Goal: Find specific page/section: Find specific page/section

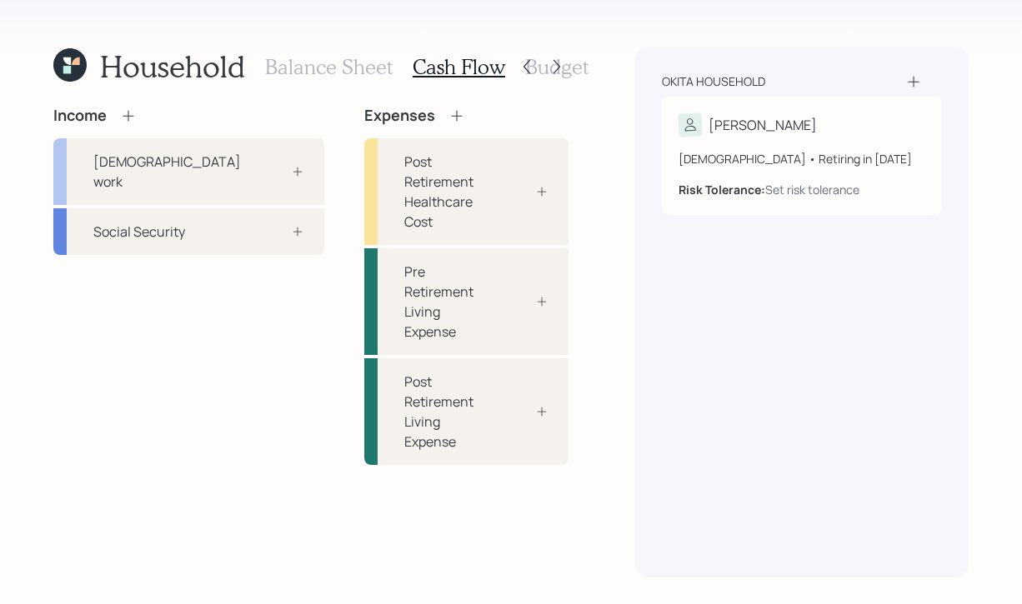
click at [342, 64] on h3 "Balance Sheet" at bounding box center [329, 67] width 128 height 24
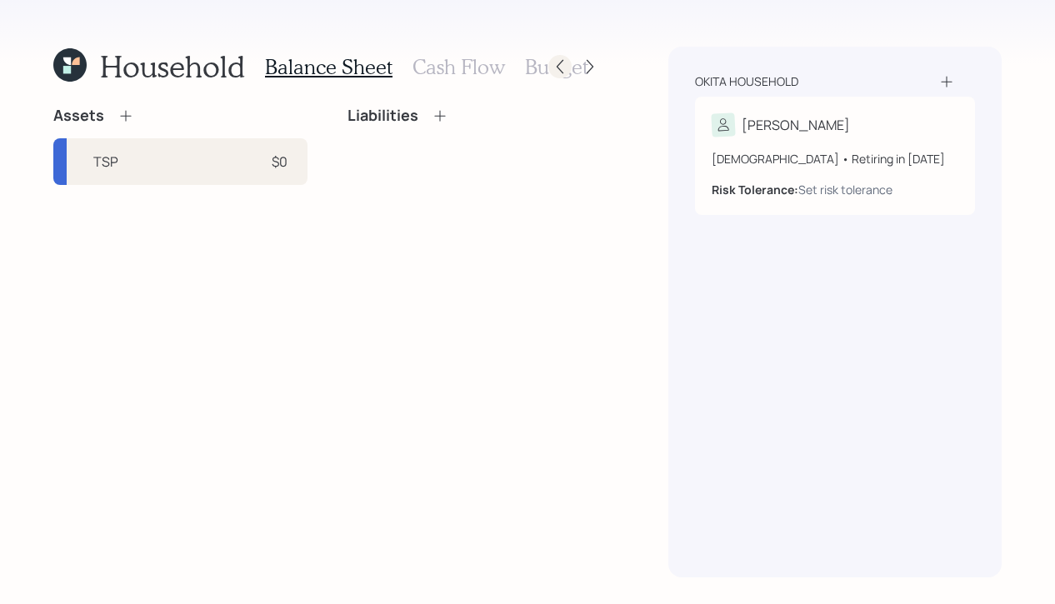
click at [556, 63] on icon at bounding box center [560, 66] width 17 height 17
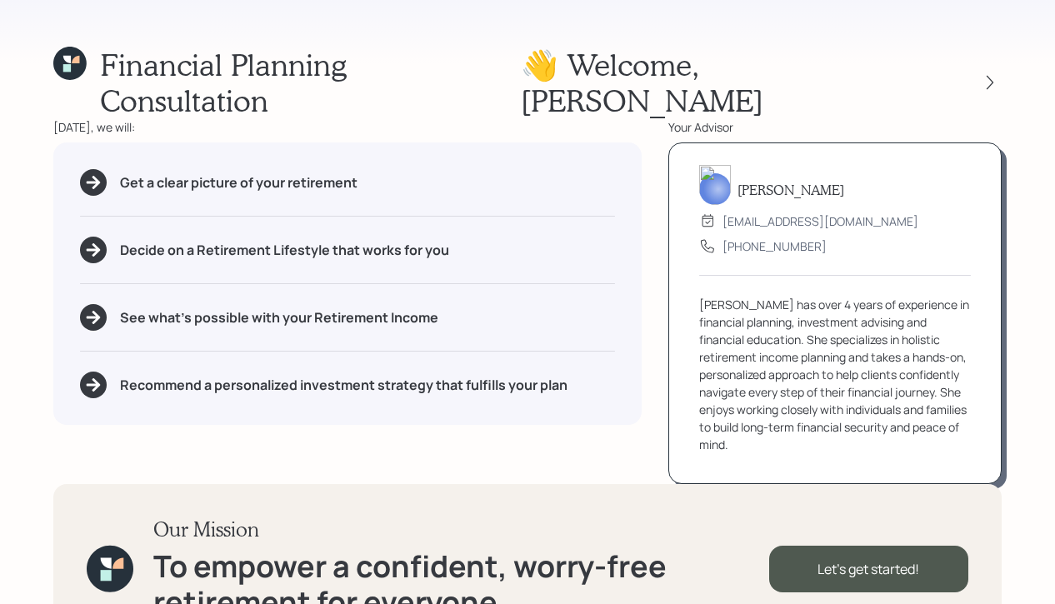
click at [68, 68] on icon at bounding box center [67, 68] width 8 height 8
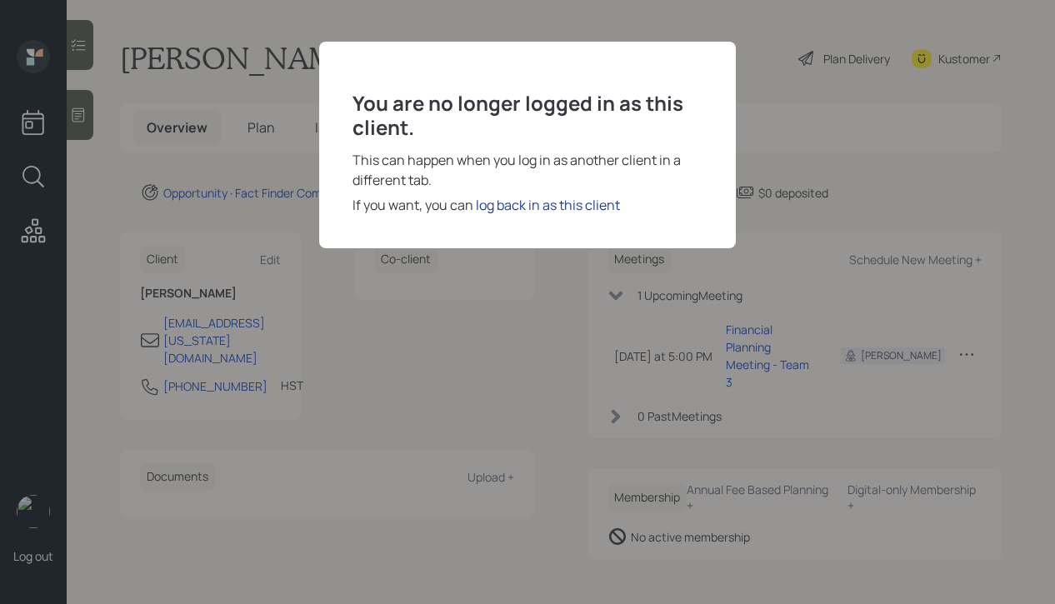
click at [518, 195] on div "log back in as this client" at bounding box center [548, 205] width 144 height 20
